Goal: Check status: Check status

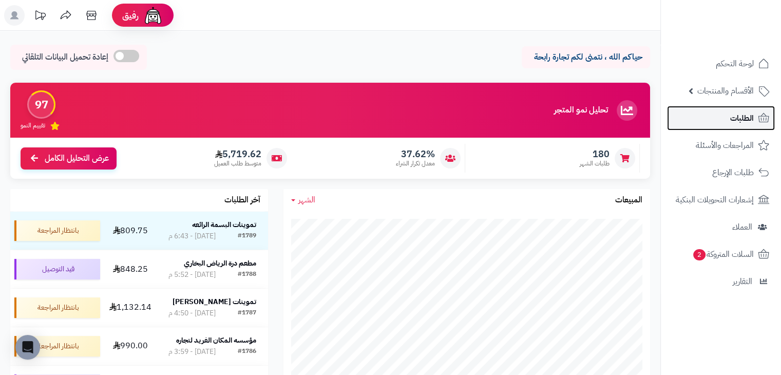
click at [727, 112] on link "الطلبات" at bounding box center [721, 118] width 108 height 25
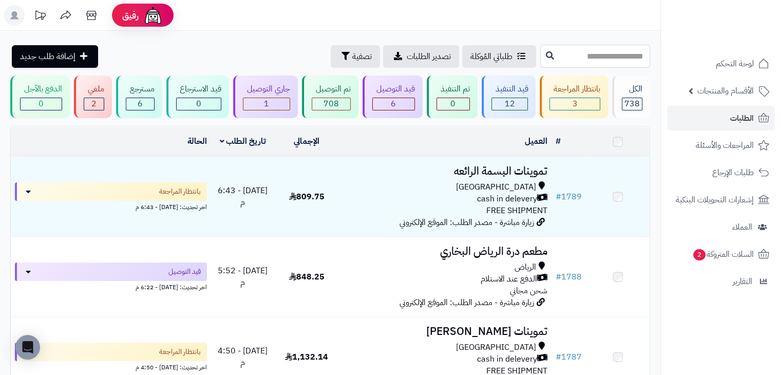
click at [571, 62] on input "text" at bounding box center [595, 56] width 110 height 23
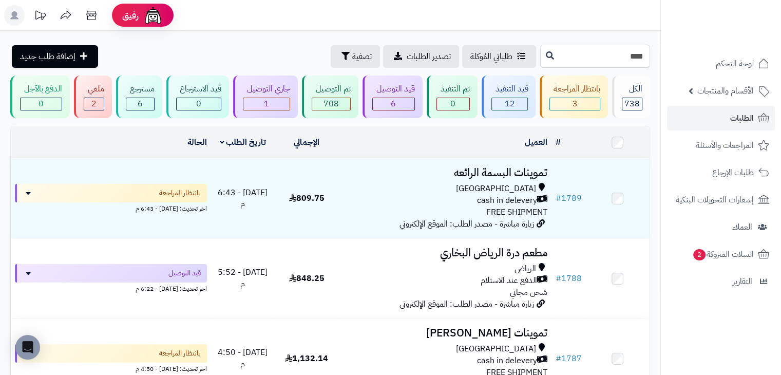
type input "****"
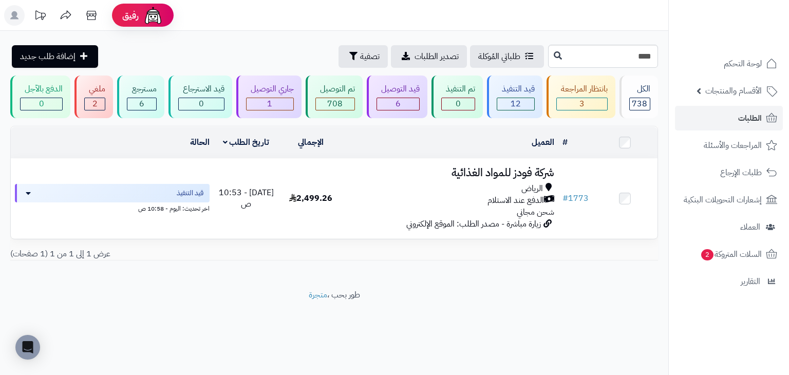
click at [365, 258] on div "عرض 1 إلى 1 من 1 (1 صفحات)" at bounding box center [334, 254] width 663 height 12
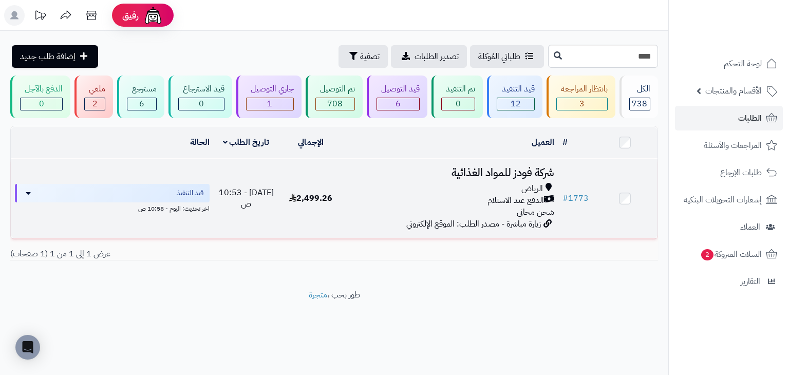
click at [373, 232] on td "شركة فودز للمواد الغذائية الرياض الدفع عند الاستلام شحن مجاني زيارة مباشرة - مص…" at bounding box center [450, 199] width 215 height 80
click at [592, 167] on td "# 1773" at bounding box center [575, 199] width 34 height 80
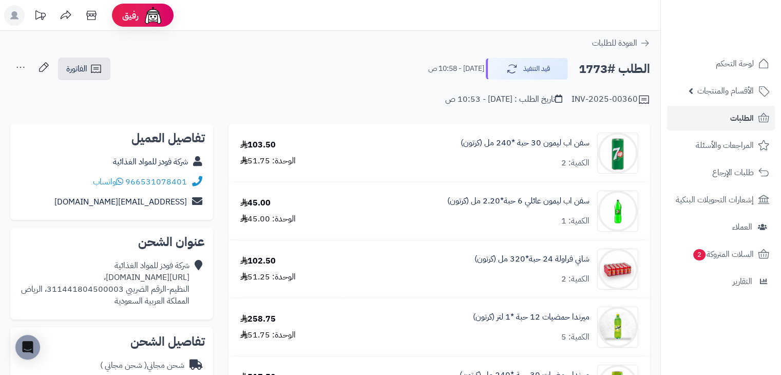
scroll to position [1, 0]
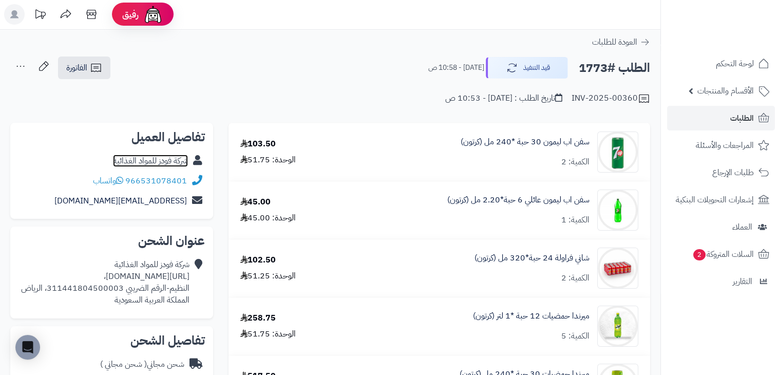
click at [154, 155] on link "شركة فودز للمواد الغذائية" at bounding box center [150, 161] width 75 height 12
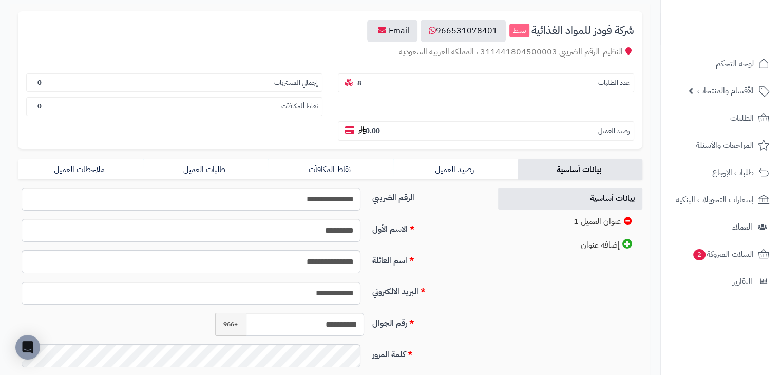
scroll to position [108, 0]
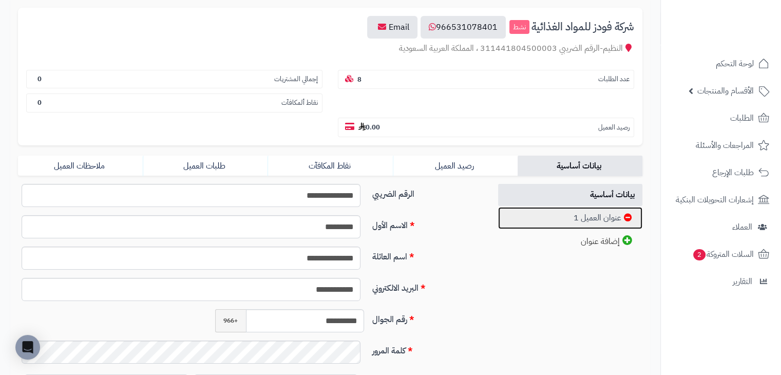
click at [565, 207] on link "عنوان العميل 1" at bounding box center [570, 218] width 145 height 22
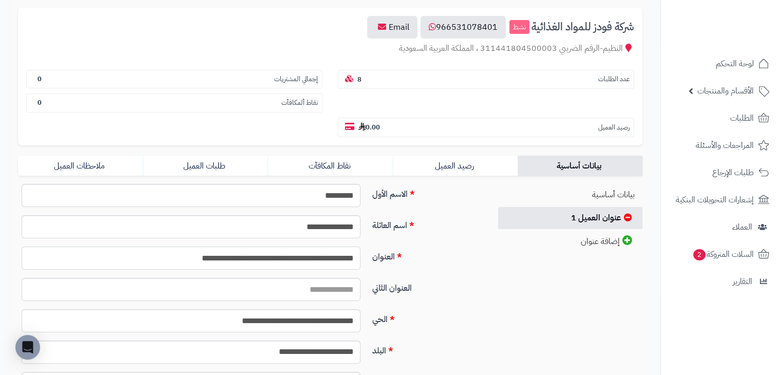
click at [262, 247] on input "**********" at bounding box center [191, 258] width 339 height 23
